Goal: Check status: Check status

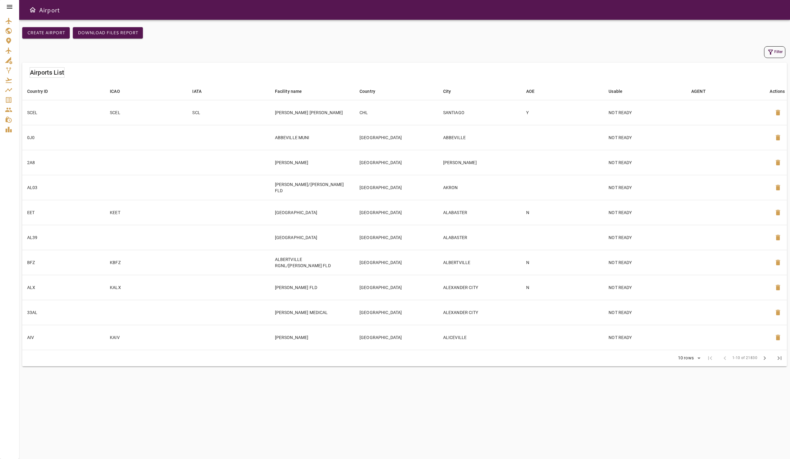
click at [12, 7] on icon at bounding box center [10, 7] width 6 height 4
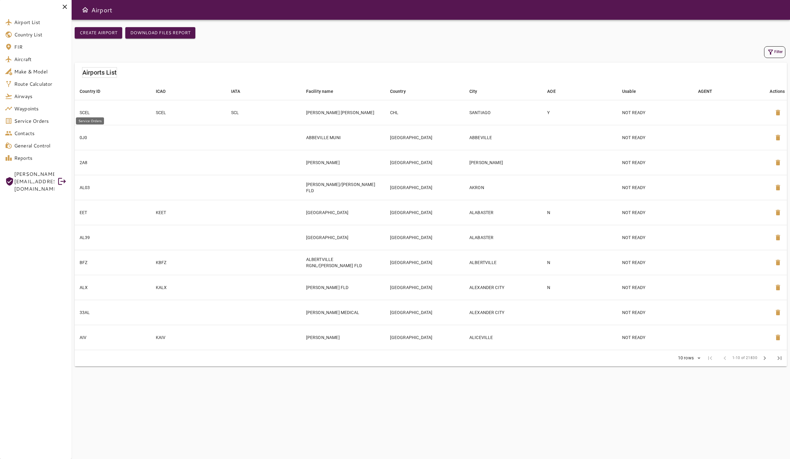
click at [35, 118] on span "Service Orders" at bounding box center [40, 120] width 52 height 7
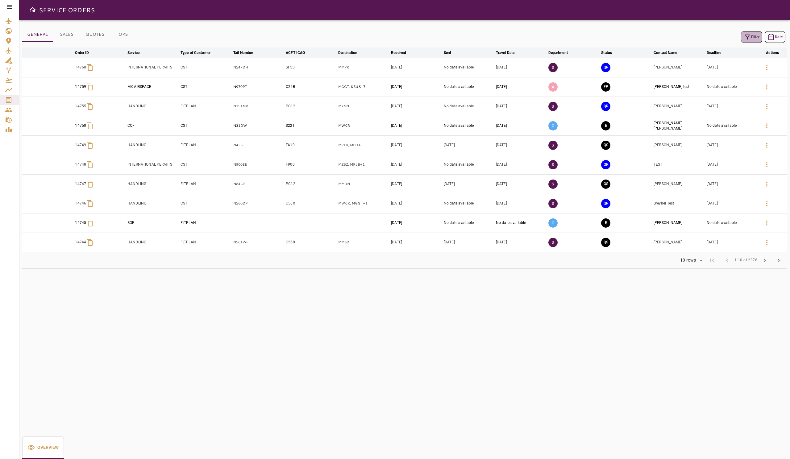
click at [755, 37] on button "Filter" at bounding box center [751, 37] width 21 height 12
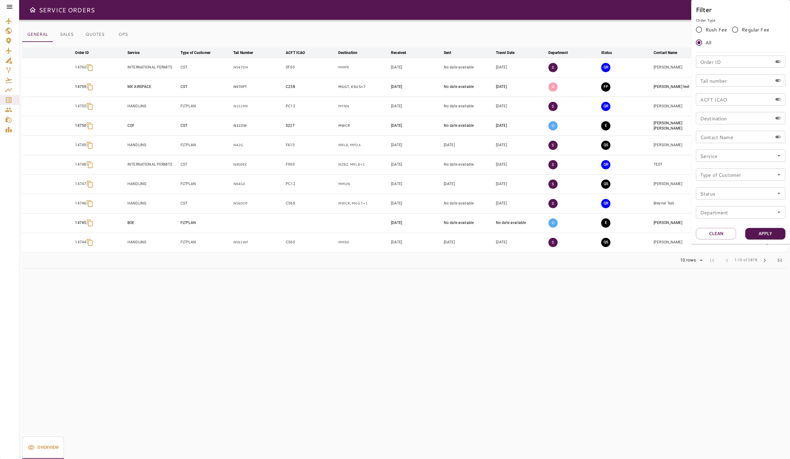
click at [728, 61] on input "Order ID" at bounding box center [734, 62] width 77 height 12
type input "*****"
click at [758, 232] on button "Apply" at bounding box center [765, 233] width 40 height 11
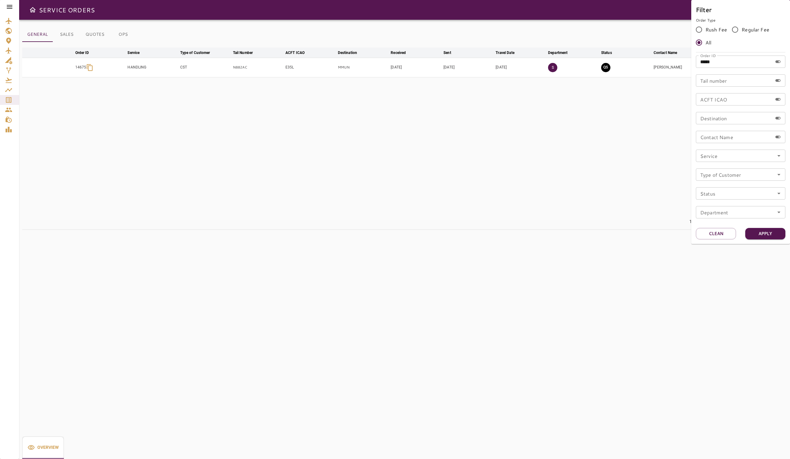
click at [482, 105] on div at bounding box center [395, 229] width 790 height 459
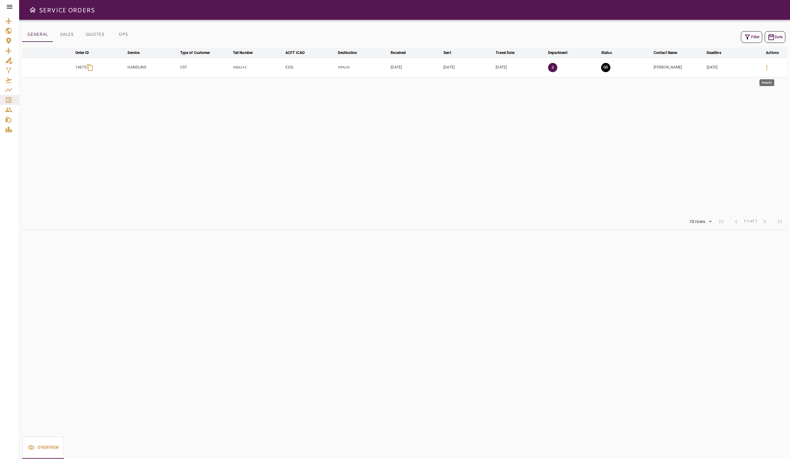
click at [764, 70] on icon "button" at bounding box center [766, 67] width 7 height 7
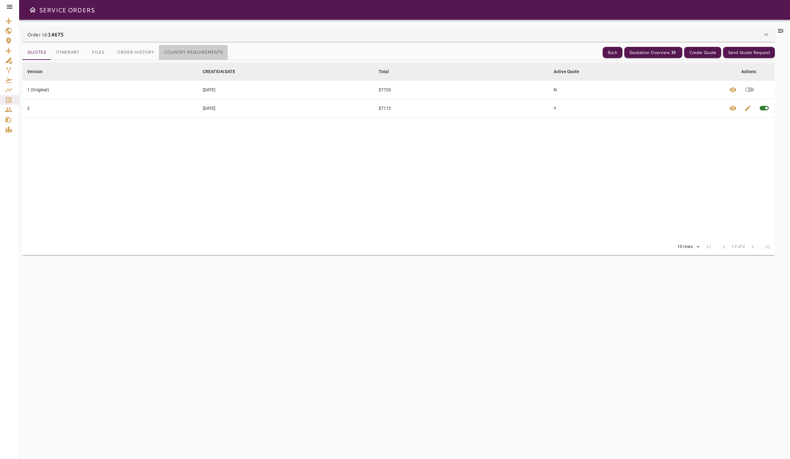
click at [167, 54] on button "Country Requirements" at bounding box center [193, 52] width 69 height 15
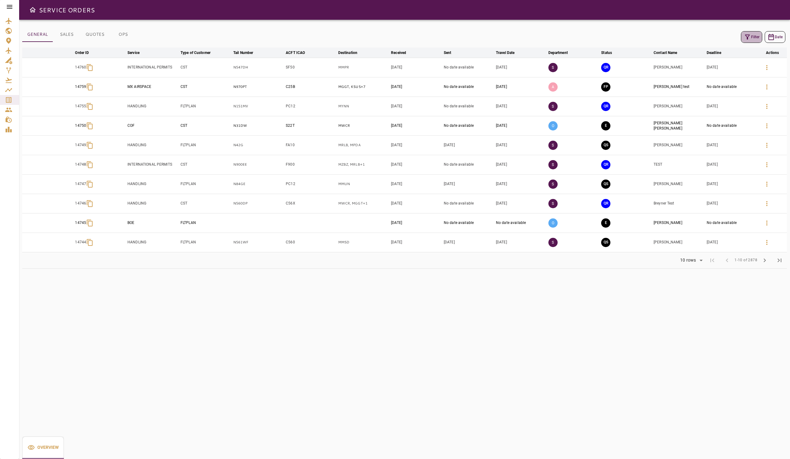
click at [757, 35] on button "Filter" at bounding box center [751, 37] width 21 height 12
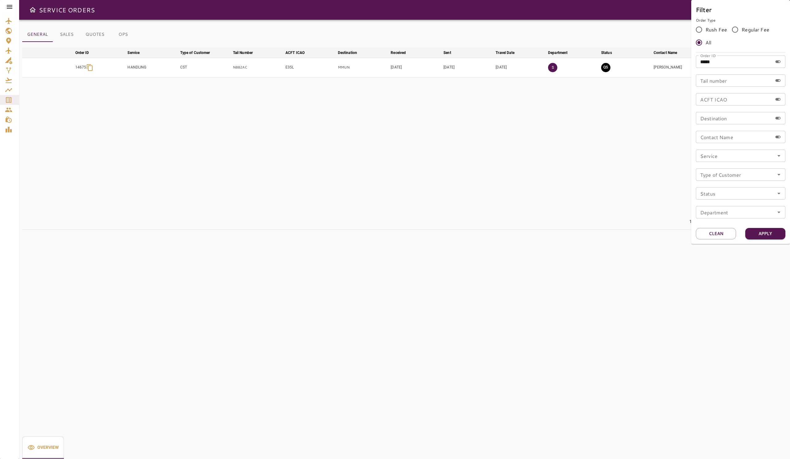
click at [733, 61] on input "*****" at bounding box center [734, 62] width 77 height 12
type input "*****"
click at [771, 233] on button "Apply" at bounding box center [765, 233] width 40 height 11
click at [487, 116] on div at bounding box center [395, 229] width 790 height 459
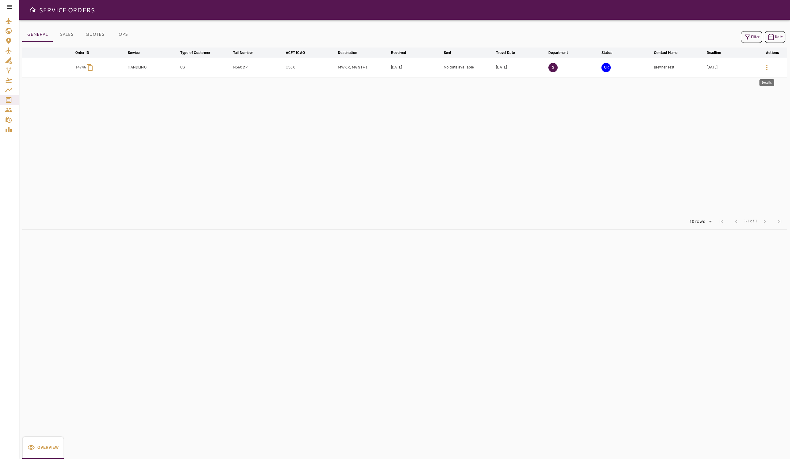
click at [763, 68] on button "button" at bounding box center [767, 67] width 15 height 15
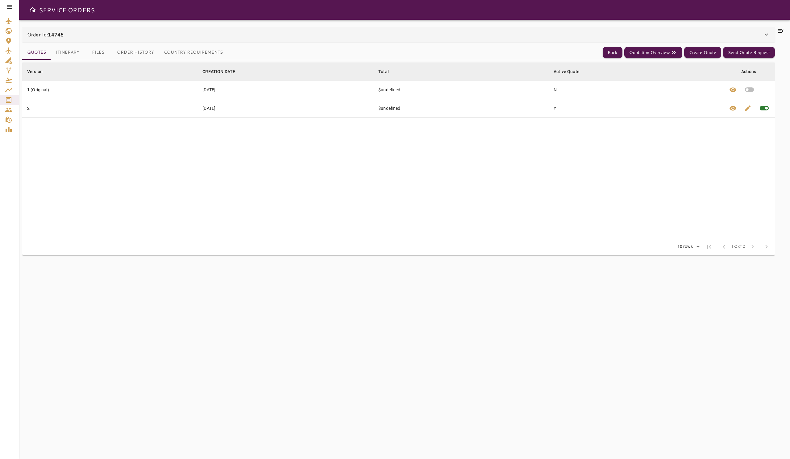
click at [178, 51] on button "Country Requirements" at bounding box center [193, 52] width 69 height 15
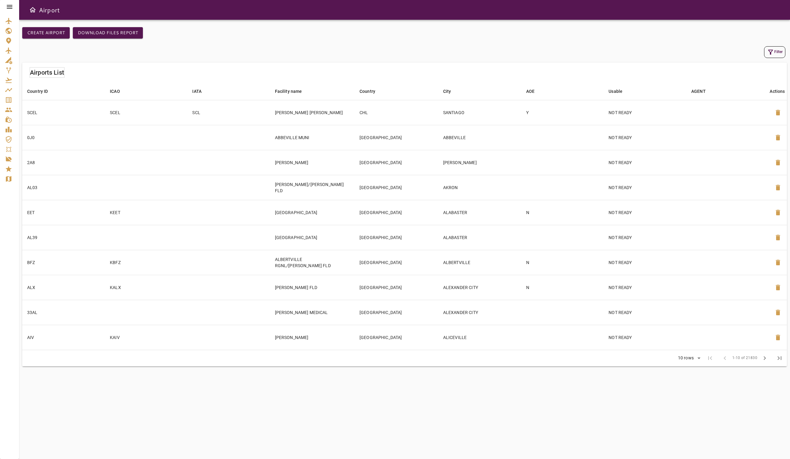
click at [11, 8] on icon at bounding box center [10, 7] width 6 height 4
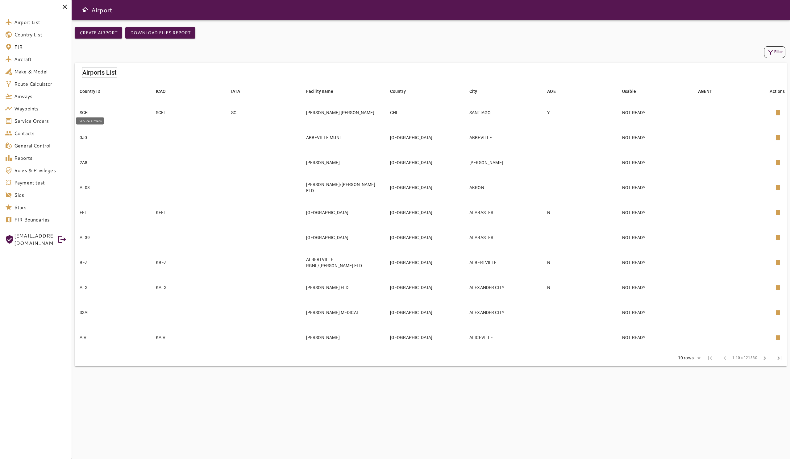
click at [48, 121] on span "Service Orders" at bounding box center [40, 120] width 52 height 7
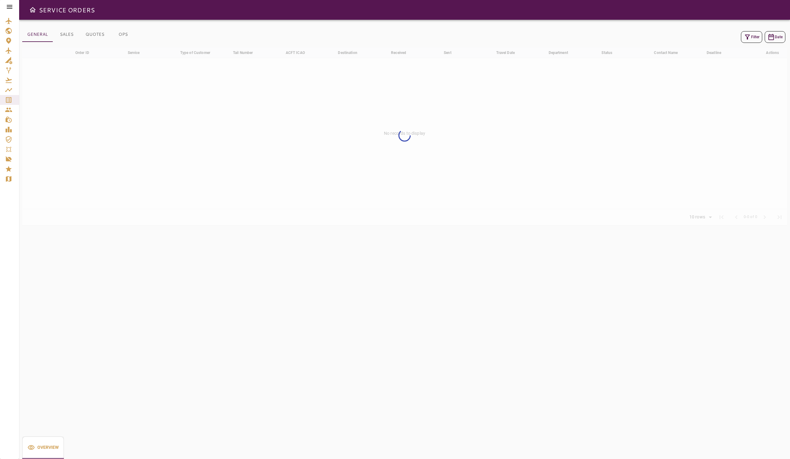
click at [753, 36] on button "Filter" at bounding box center [751, 37] width 21 height 12
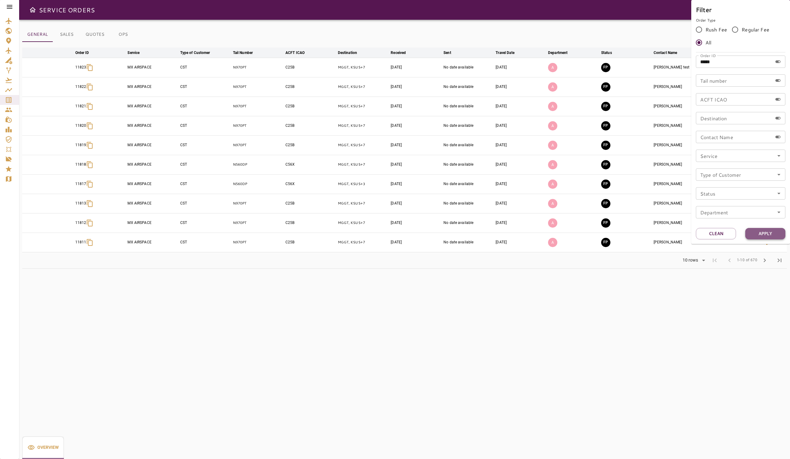
click at [766, 228] on button "Apply" at bounding box center [765, 233] width 40 height 11
click at [740, 63] on input "*****" at bounding box center [734, 62] width 77 height 12
click at [770, 234] on button "Apply" at bounding box center [765, 233] width 40 height 11
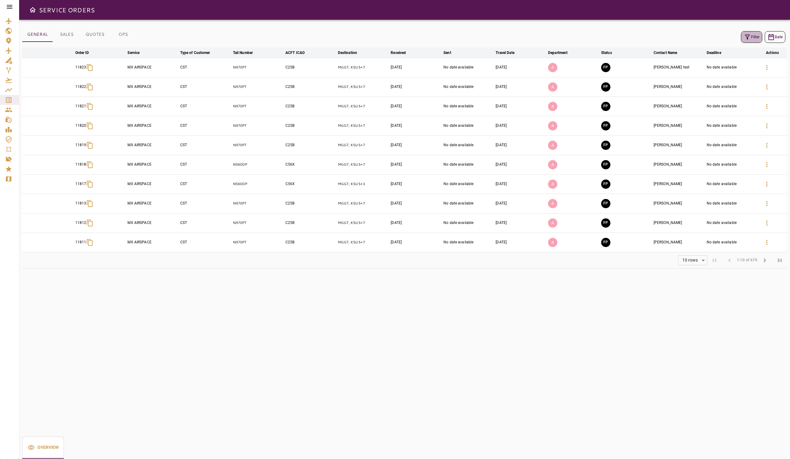
click at [745, 39] on icon "button" at bounding box center [747, 36] width 7 height 7
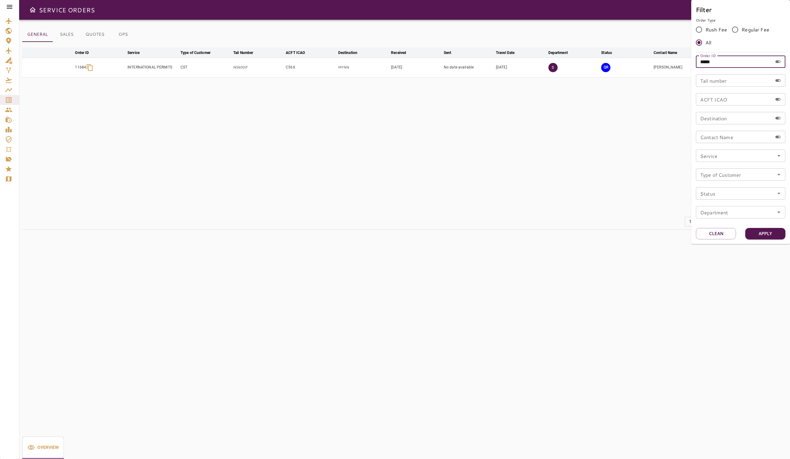
click at [723, 63] on input "*****" at bounding box center [734, 62] width 77 height 12
click at [576, 114] on div at bounding box center [395, 229] width 790 height 459
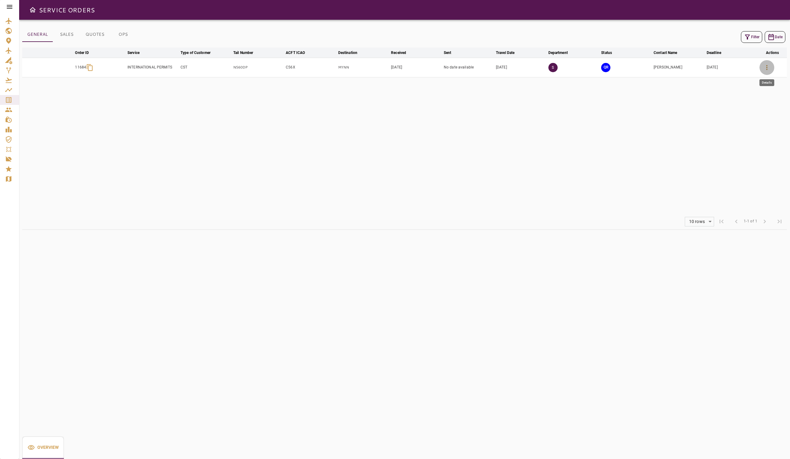
click at [765, 66] on icon "button" at bounding box center [766, 67] width 7 height 7
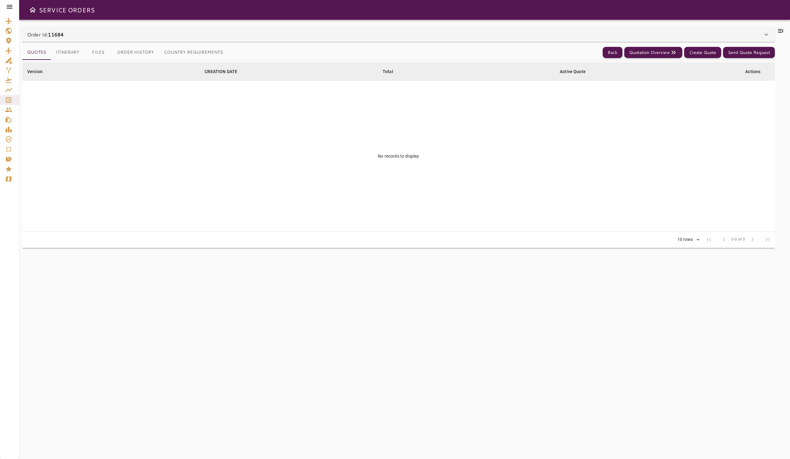
click at [205, 50] on button "Country Requirements" at bounding box center [193, 52] width 69 height 15
